Goal: Task Accomplishment & Management: Manage account settings

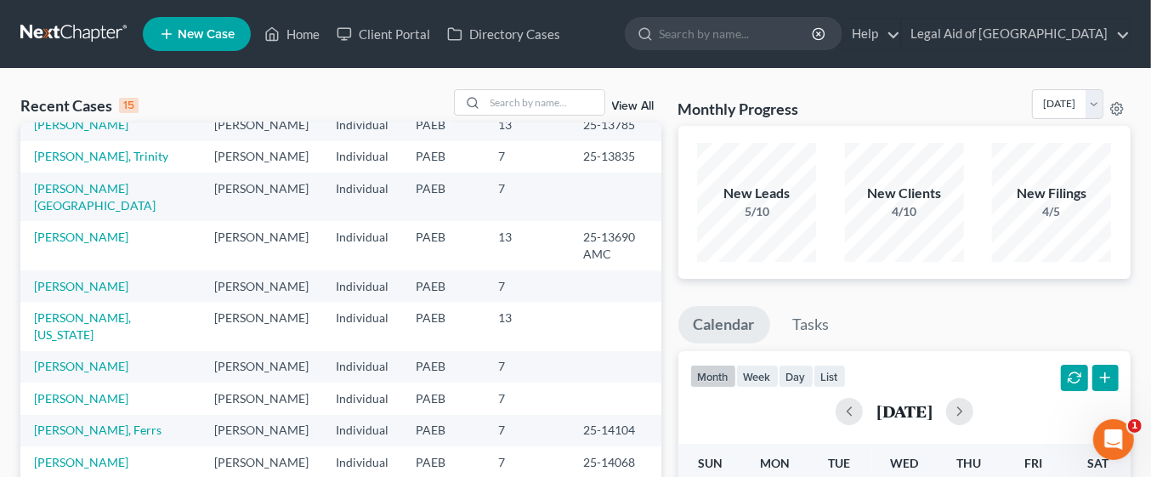
scroll to position [116, 0]
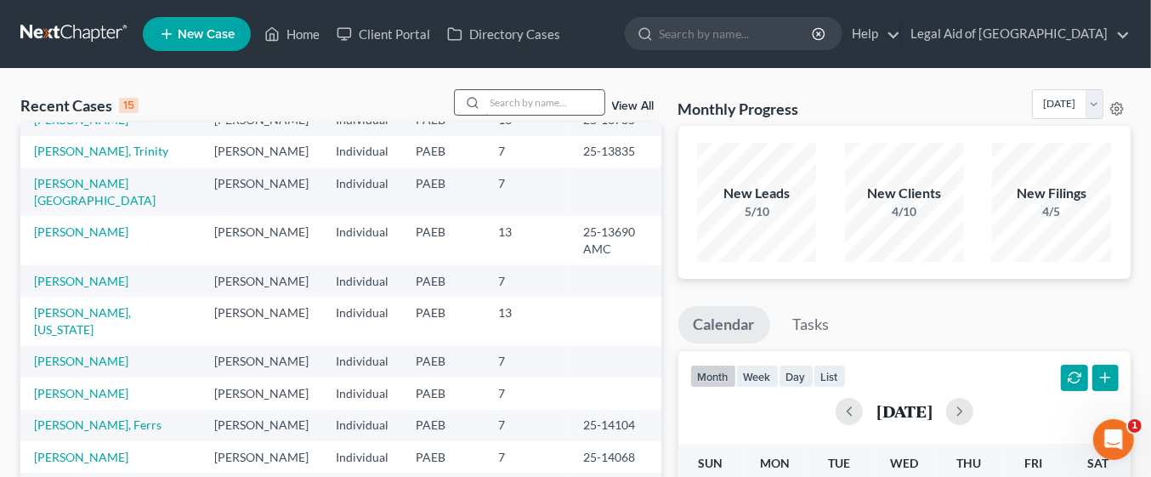
click at [523, 102] on input "search" at bounding box center [544, 102] width 119 height 25
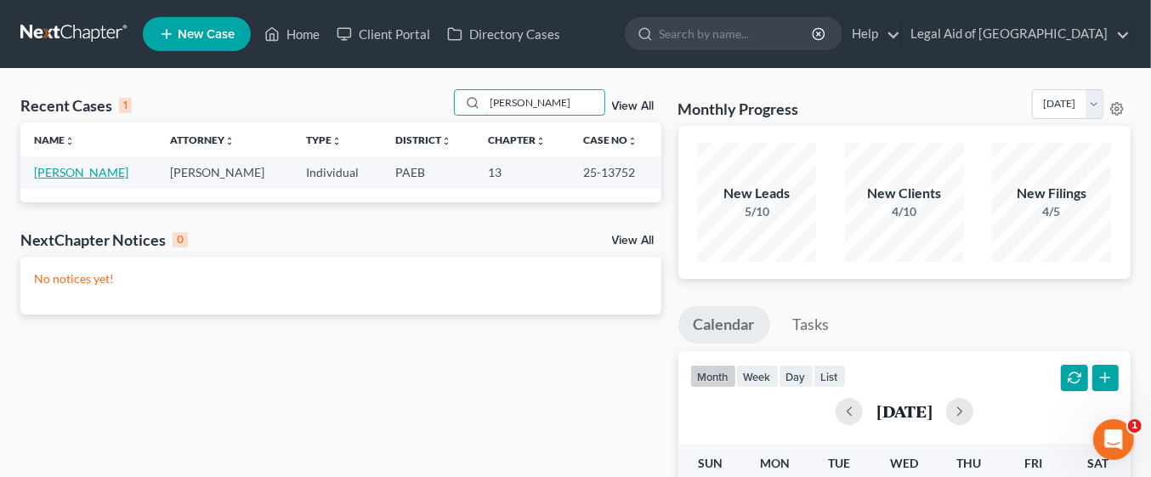
type input "[PERSON_NAME]"
click at [106, 167] on link "[PERSON_NAME]" at bounding box center [81, 172] width 94 height 14
click at [108, 165] on link "[PERSON_NAME]" at bounding box center [81, 172] width 94 height 14
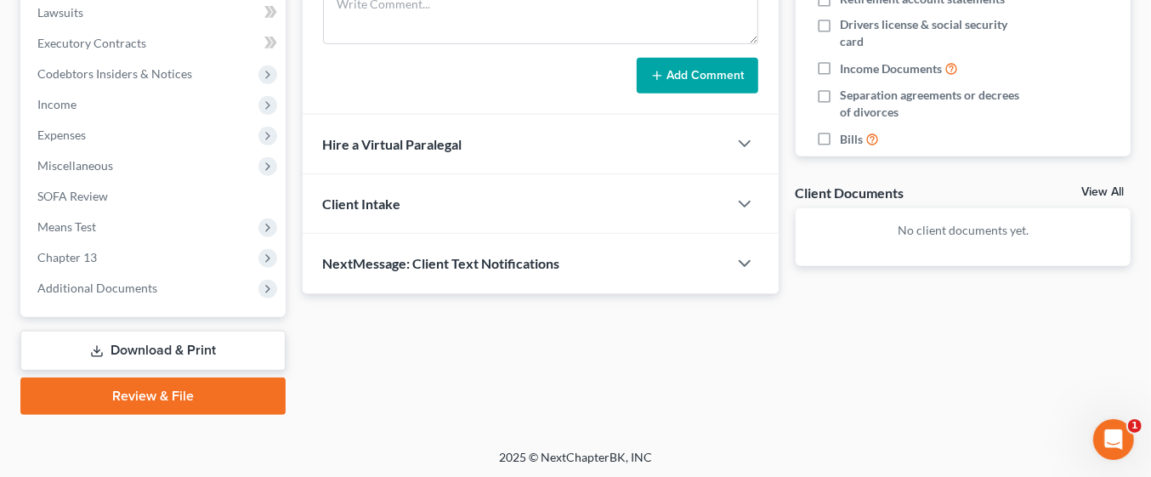
click at [194, 354] on link "Download & Print" at bounding box center [152, 351] width 265 height 40
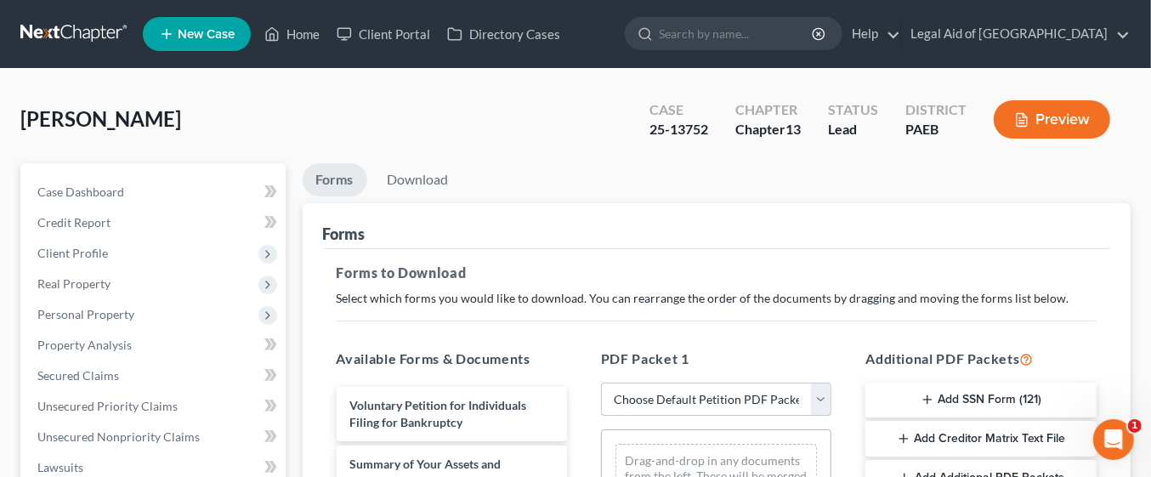
click at [820, 403] on select "Choose Default Petition PDF Packet Complete Bankruptcy Petition (all forms and …" at bounding box center [716, 399] width 230 height 34
select select "0"
click at [609, 382] on select "Choose Default Petition PDF Packet Complete Bankruptcy Petition (all forms and …" at bounding box center [716, 399] width 230 height 34
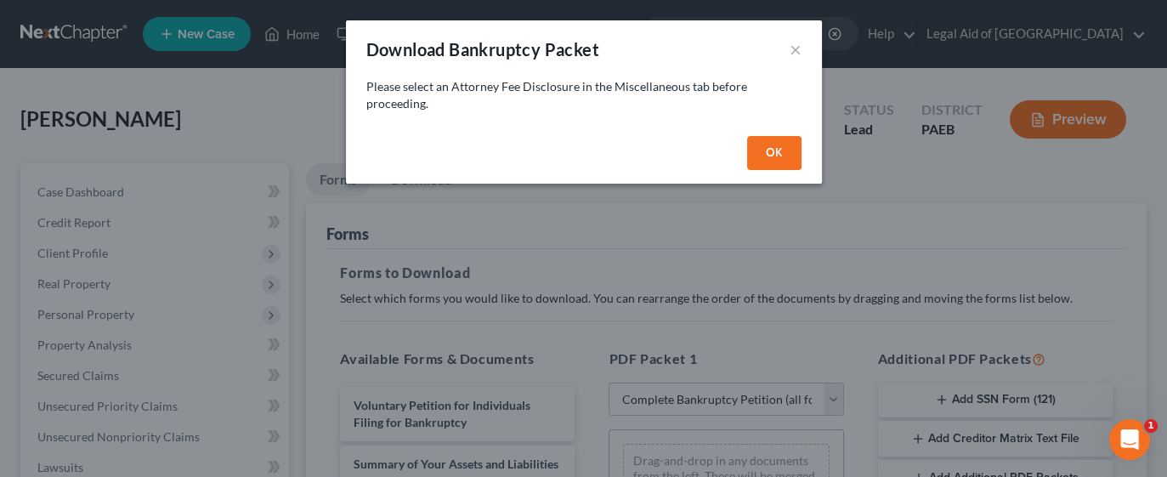
click at [779, 136] on button "OK" at bounding box center [774, 153] width 54 height 34
select select
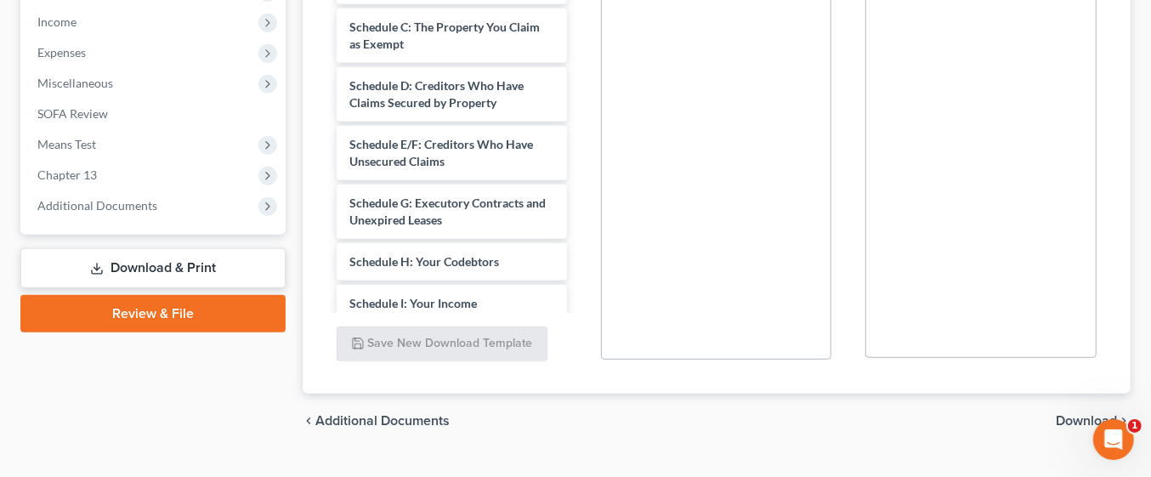
scroll to position [541, 0]
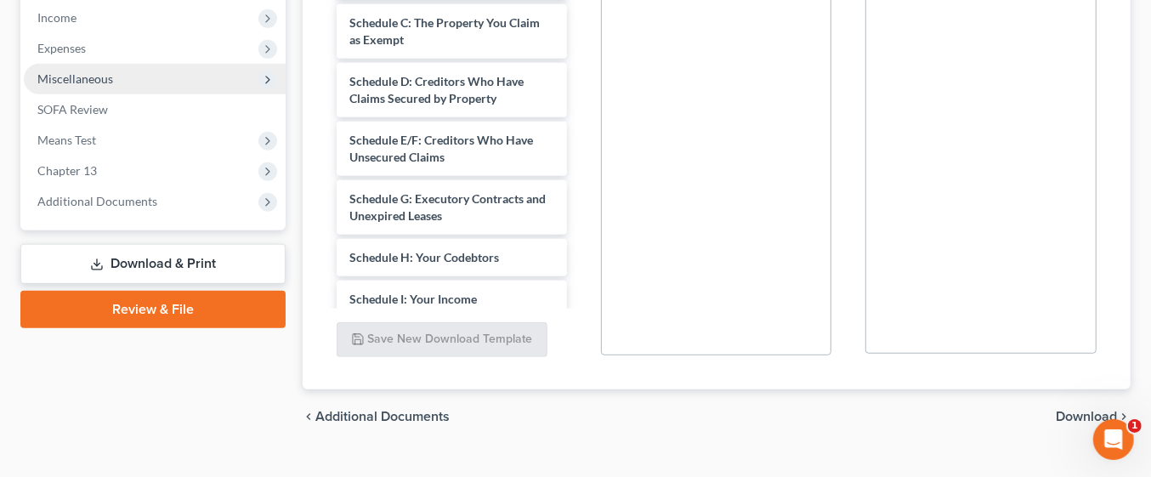
click at [88, 74] on span "Miscellaneous" at bounding box center [75, 78] width 76 height 14
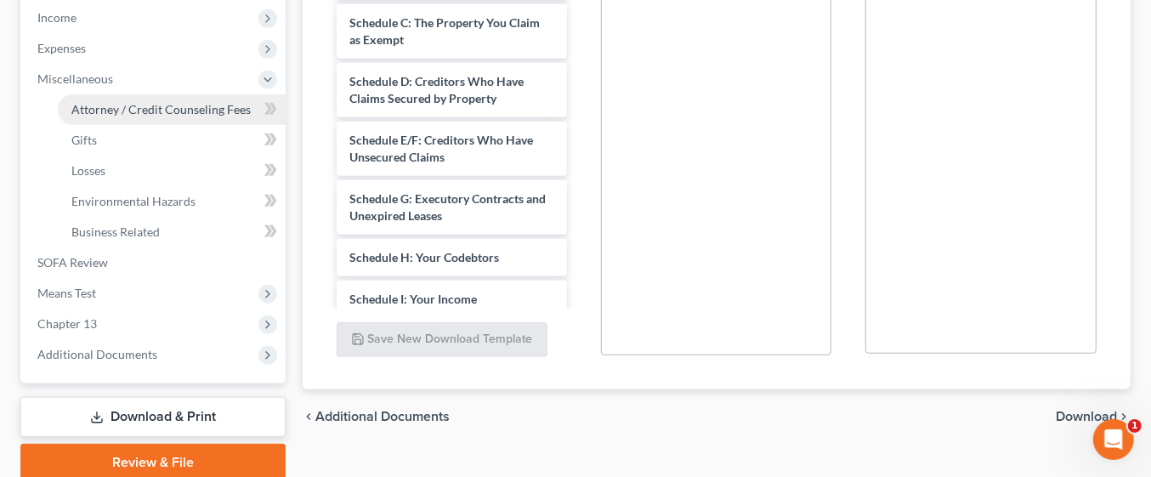
click at [209, 106] on span "Attorney / Credit Counseling Fees" at bounding box center [160, 109] width 179 height 14
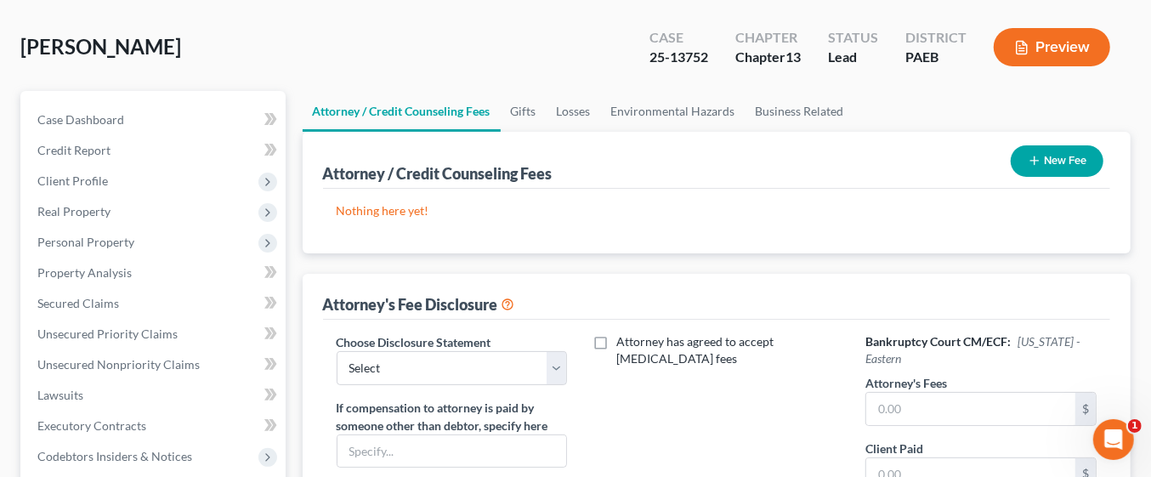
scroll to position [169, 0]
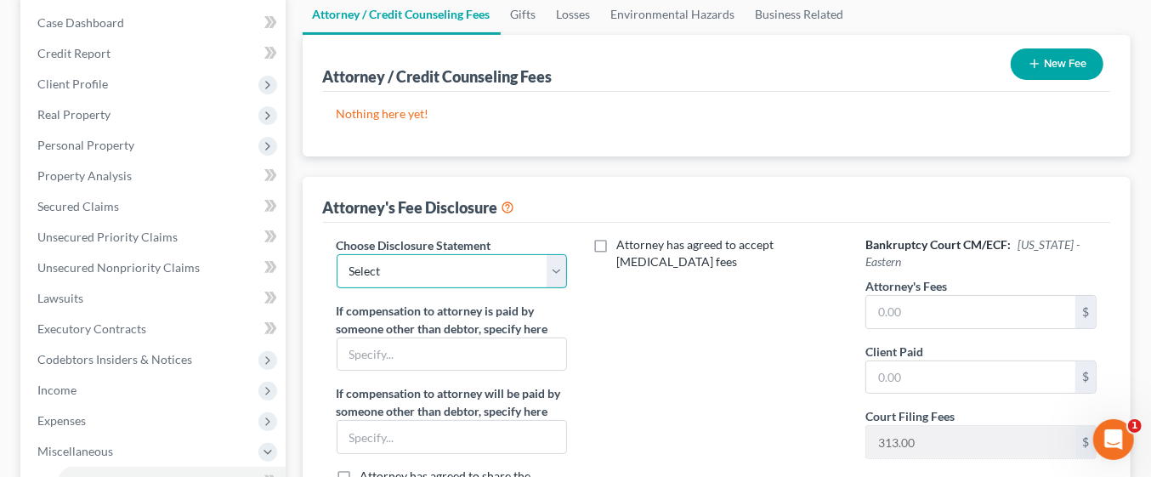
click at [558, 268] on select "Select KY Disclosure" at bounding box center [452, 271] width 230 height 34
select select "0"
click at [337, 254] on select "Select KY Disclosure" at bounding box center [452, 271] width 230 height 34
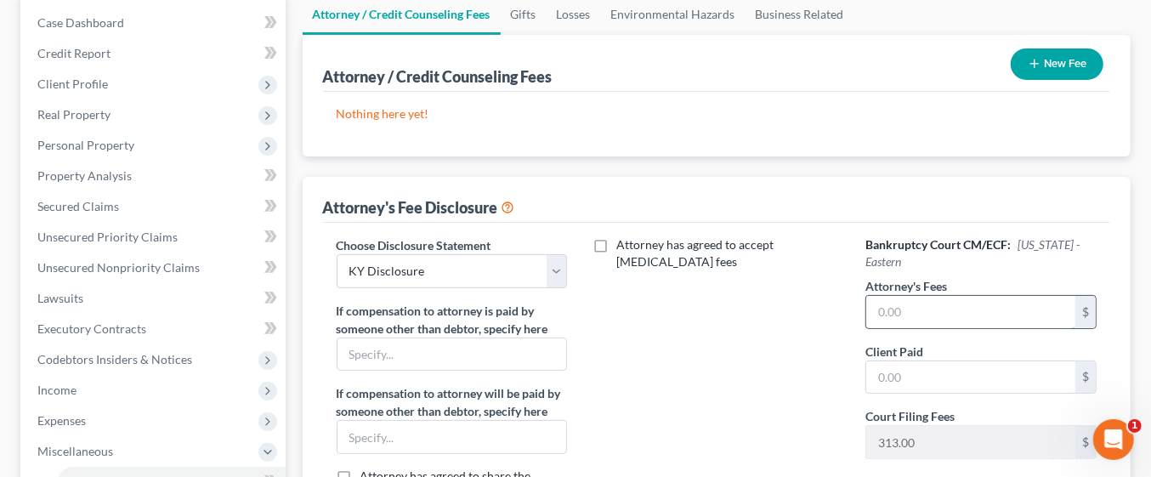
click at [932, 313] on input "text" at bounding box center [970, 312] width 209 height 32
type input "0"
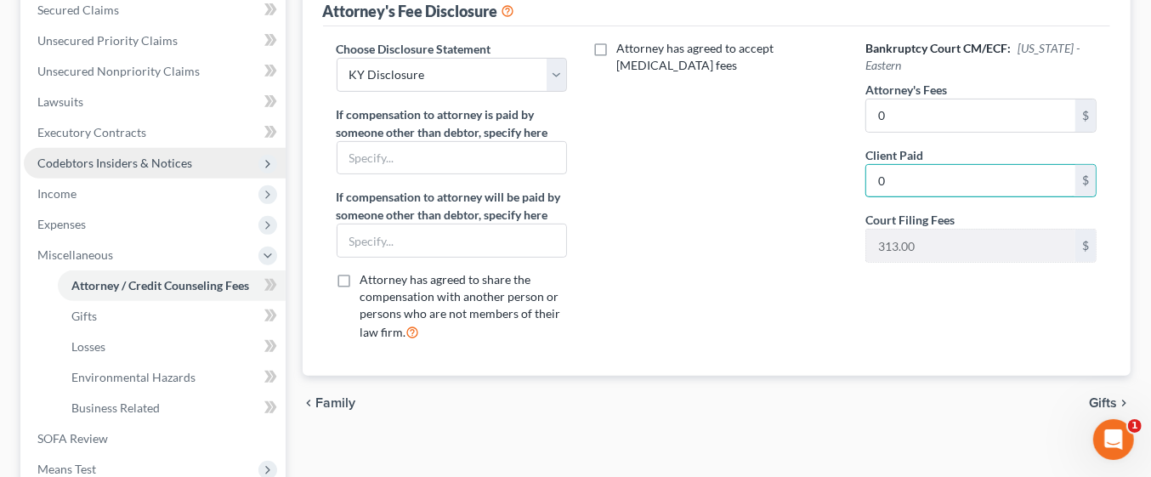
scroll to position [365, 0]
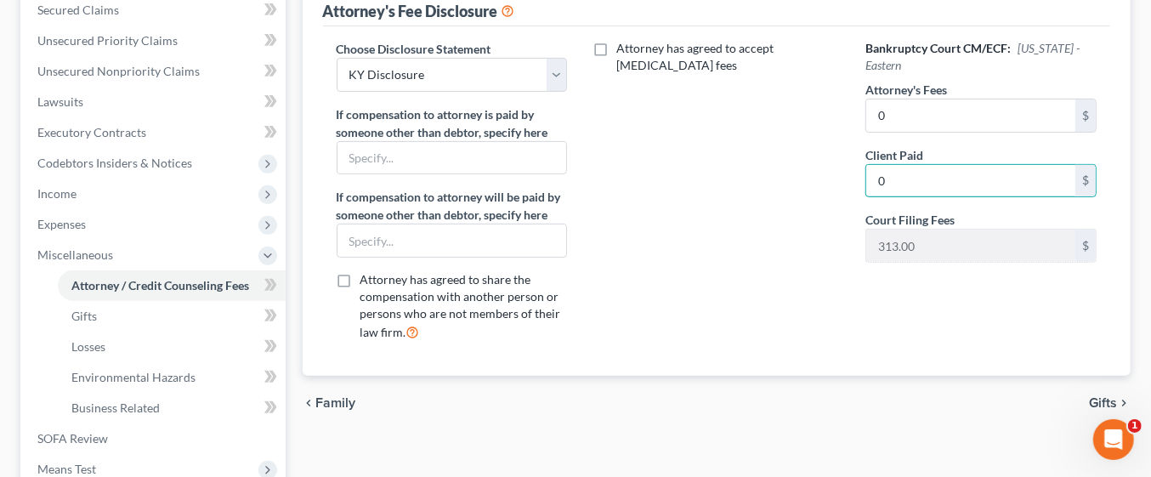
type input "0"
click at [792, 282] on div "Attorney has agreed to accept [MEDICAL_DATA] fees" at bounding box center [716, 197] width 264 height 315
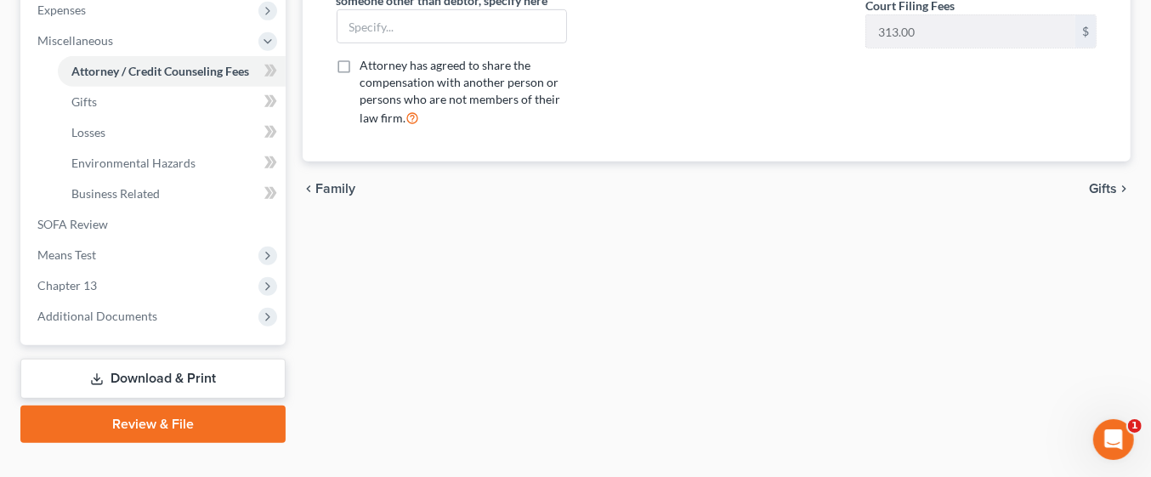
scroll to position [580, 0]
click at [207, 377] on link "Download & Print" at bounding box center [152, 379] width 265 height 40
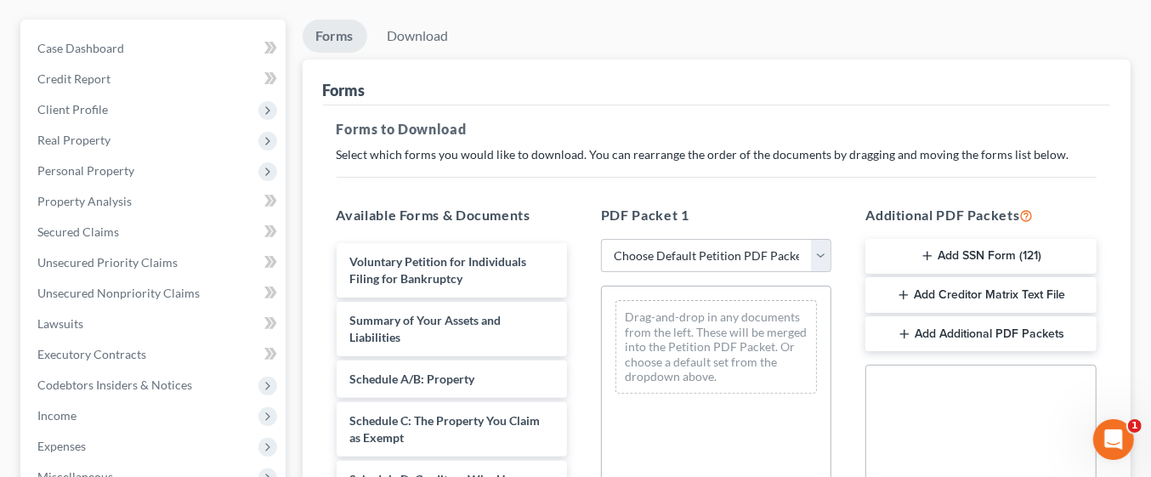
scroll to position [145, 0]
click at [824, 251] on select "Choose Default Petition PDF Packet Complete Bankruptcy Petition (all forms and …" at bounding box center [716, 254] width 230 height 34
select select "0"
click at [601, 237] on select "Choose Default Petition PDF Packet Complete Bankruptcy Petition (all forms and …" at bounding box center [716, 254] width 230 height 34
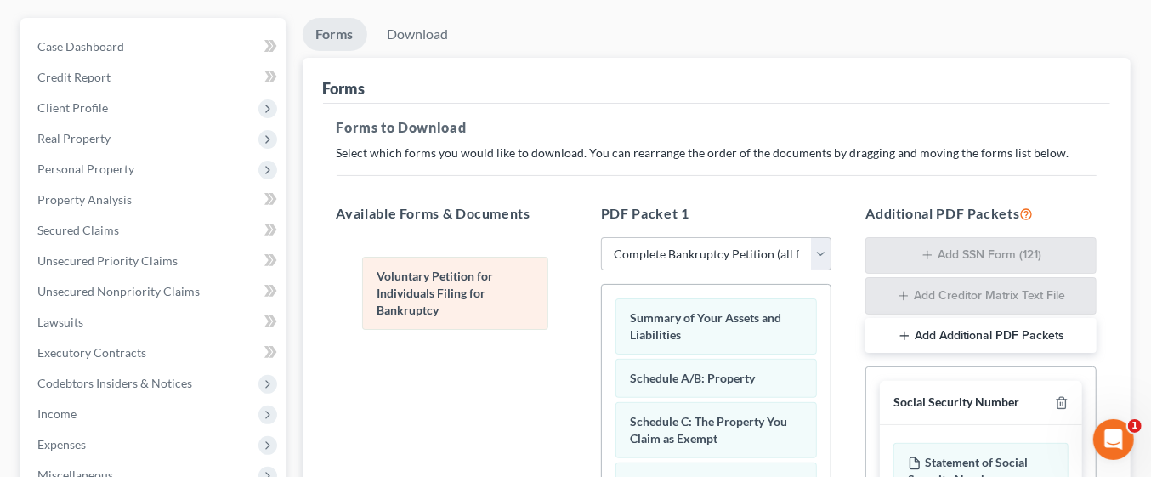
drag, startPoint x: 694, startPoint y: 314, endPoint x: 441, endPoint y: 275, distance: 256.3
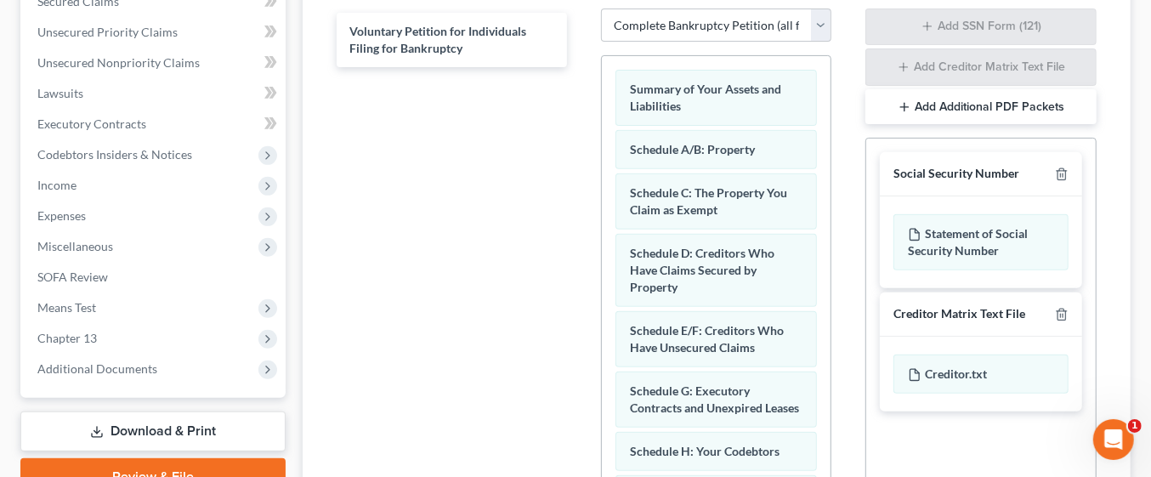
scroll to position [571, 0]
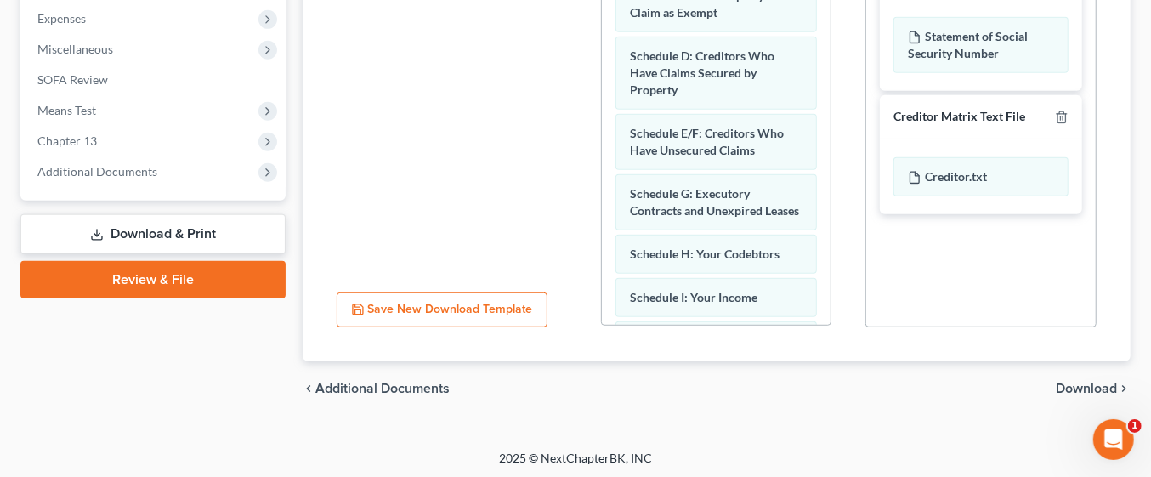
click at [1092, 382] on span "Download" at bounding box center [1086, 389] width 61 height 14
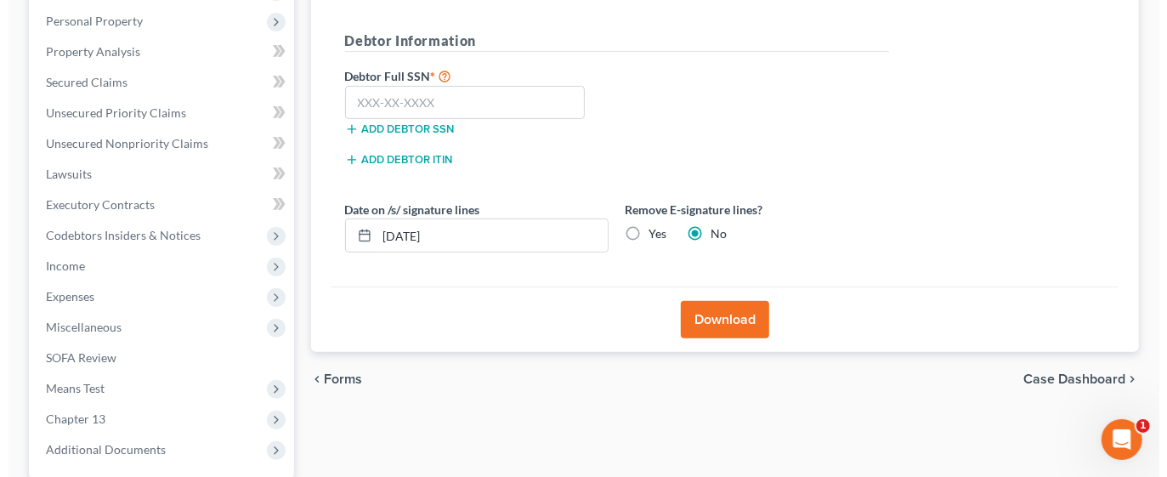
scroll to position [289, 0]
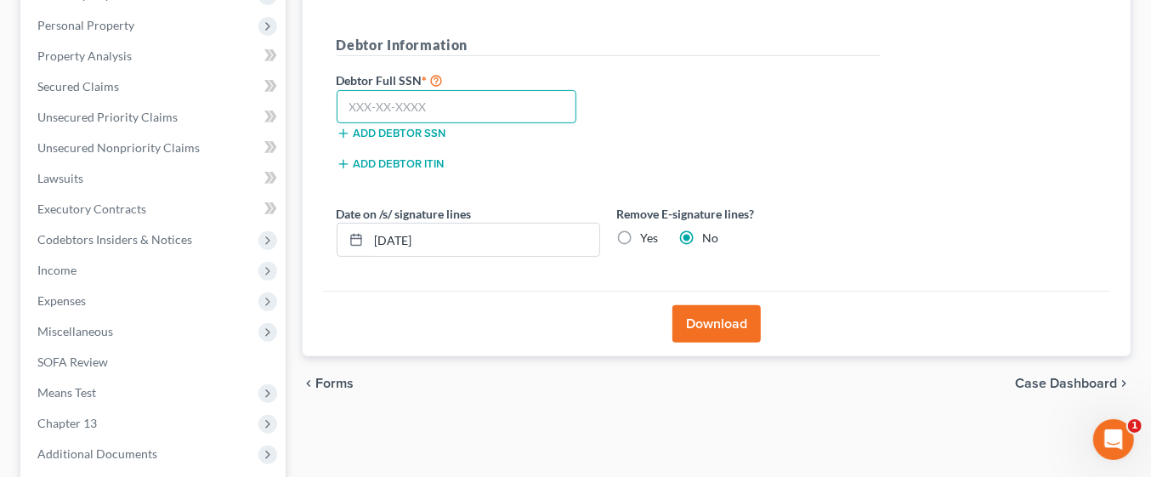
paste input "209-48-9704"
type input "209-48-9704"
click at [740, 322] on button "Download" at bounding box center [716, 323] width 88 height 37
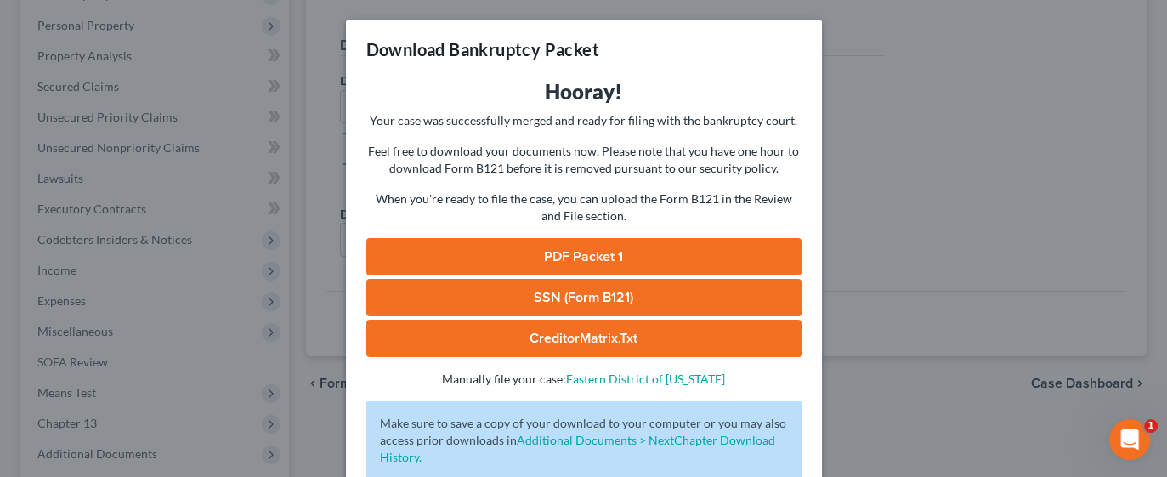
click at [699, 255] on link "PDF Packet 1" at bounding box center [583, 256] width 435 height 37
